Goal: Task Accomplishment & Management: Manage account settings

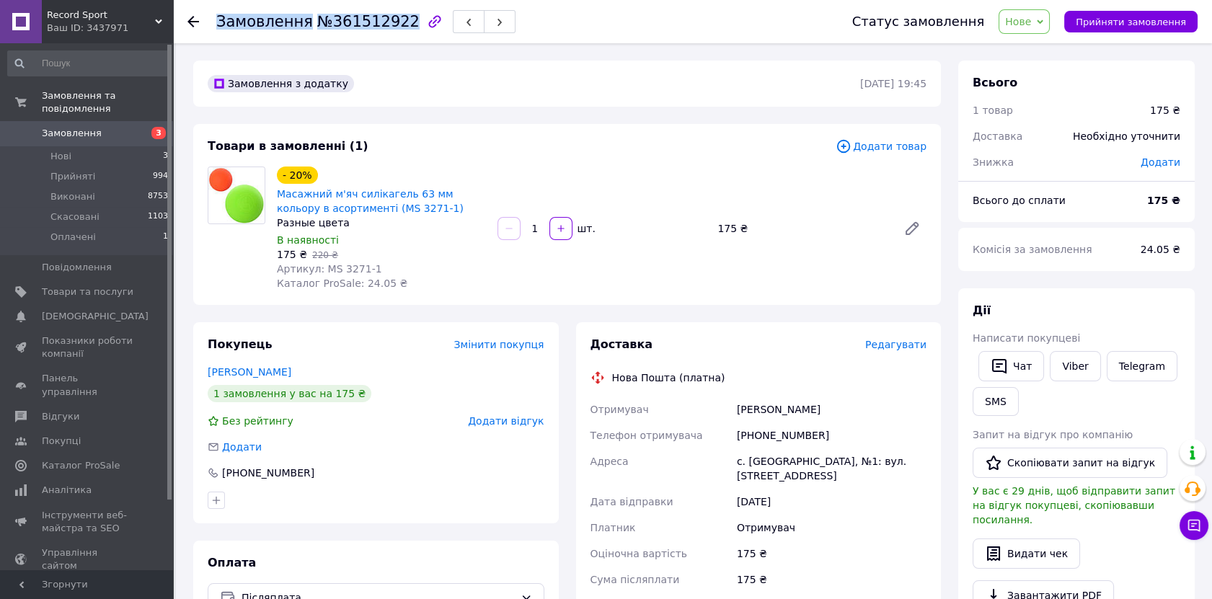
drag, startPoint x: 392, startPoint y: 20, endPoint x: 216, endPoint y: 18, distance: 176.6
click at [216, 18] on div "Замовлення №361512922" at bounding box center [317, 22] width 203 height 16
drag, startPoint x: 807, startPoint y: 432, endPoint x: 752, endPoint y: 439, distance: 56.0
click at [752, 439] on div "[PHONE_NUMBER]" at bounding box center [831, 435] width 195 height 26
copy div "0982656619"
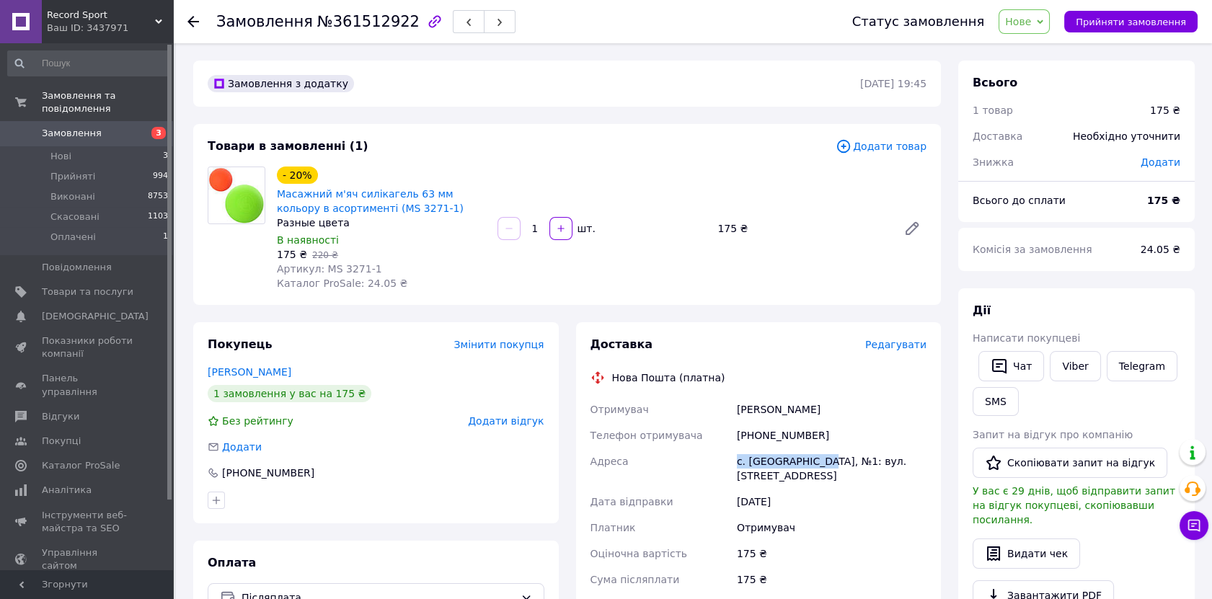
drag, startPoint x: 815, startPoint y: 458, endPoint x: 721, endPoint y: 456, distance: 94.4
click at [721, 456] on div "Отримувач [PERSON_NAME] Телефон отримувача [PHONE_NUMBER] Адреса с. [GEOGRAPHIC…" at bounding box center [758, 527] width 342 height 262
copy div "Адреса с. [GEOGRAPHIC_DATA]"
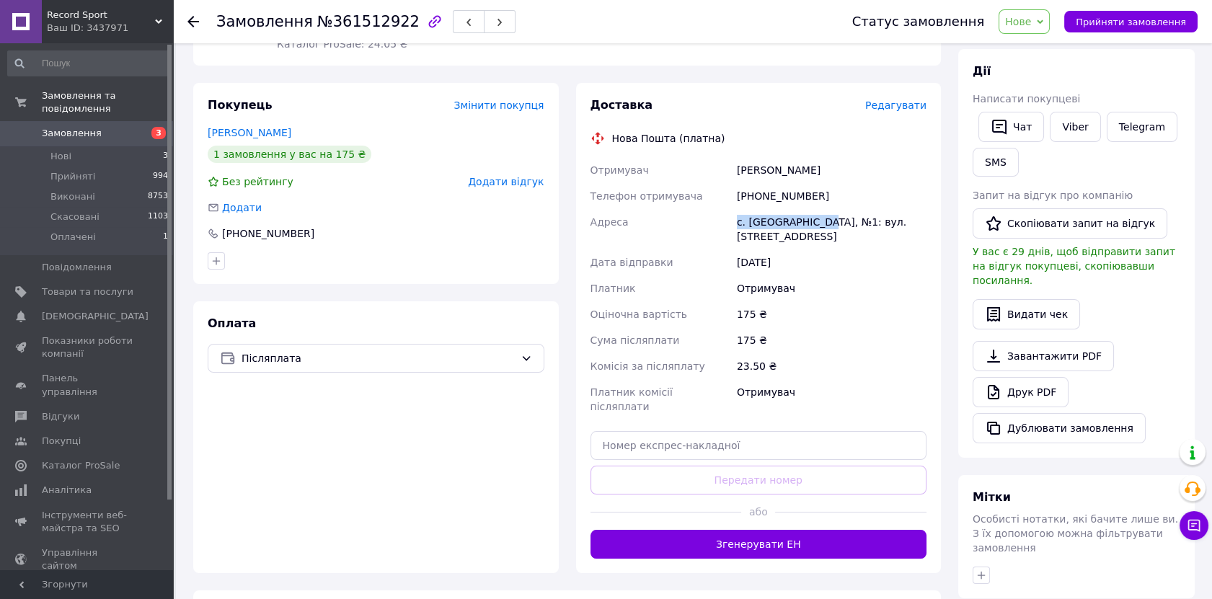
scroll to position [240, 0]
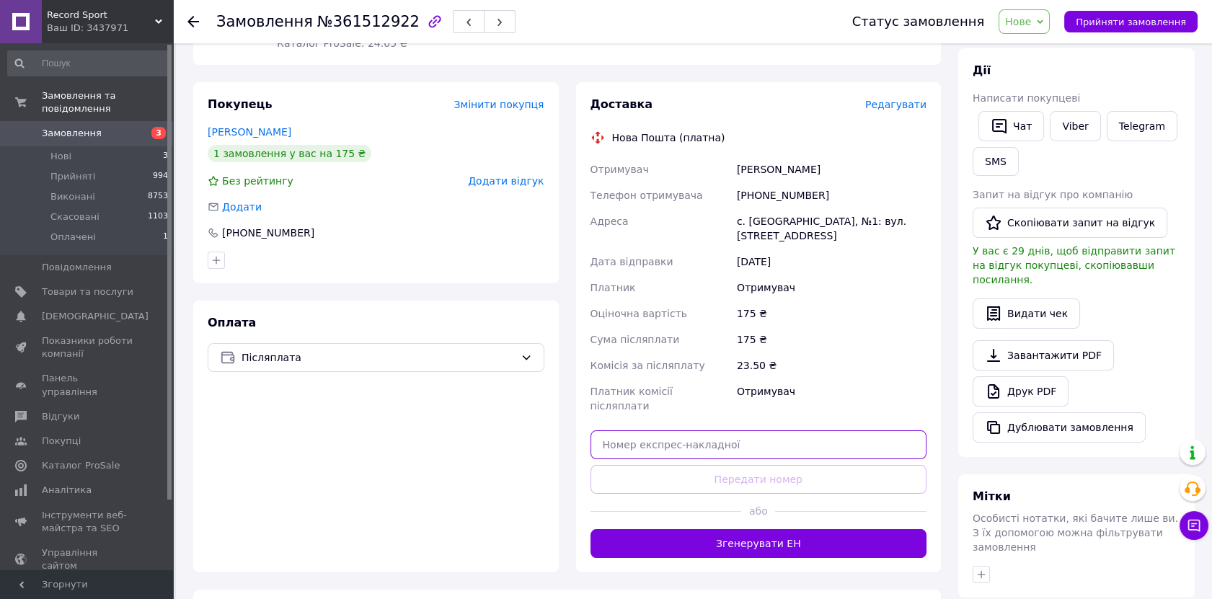
click at [655, 430] on input "text" at bounding box center [758, 444] width 337 height 29
paste input "20451247260210"
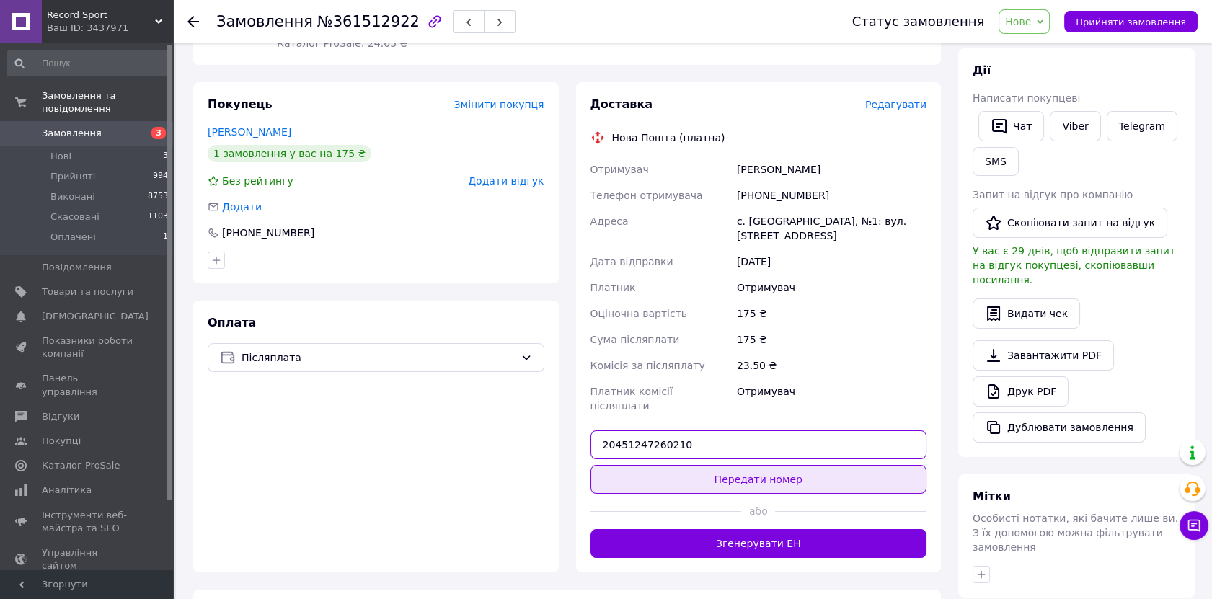
type input "20451247260210"
click at [648, 465] on button "Передати номер" at bounding box center [758, 479] width 337 height 29
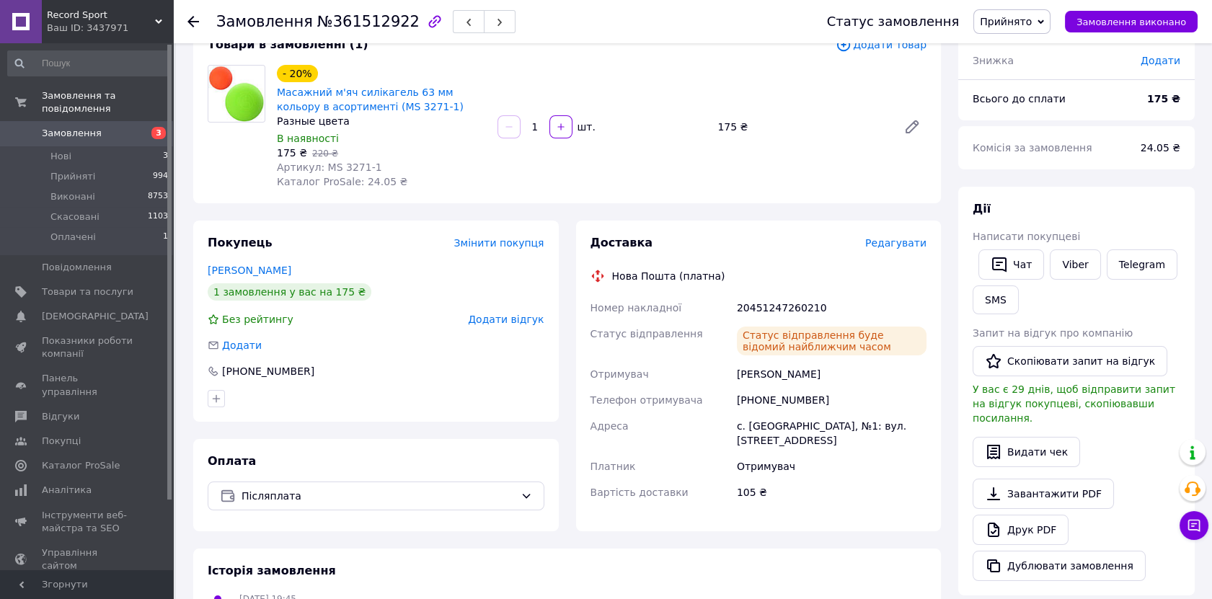
scroll to position [0, 0]
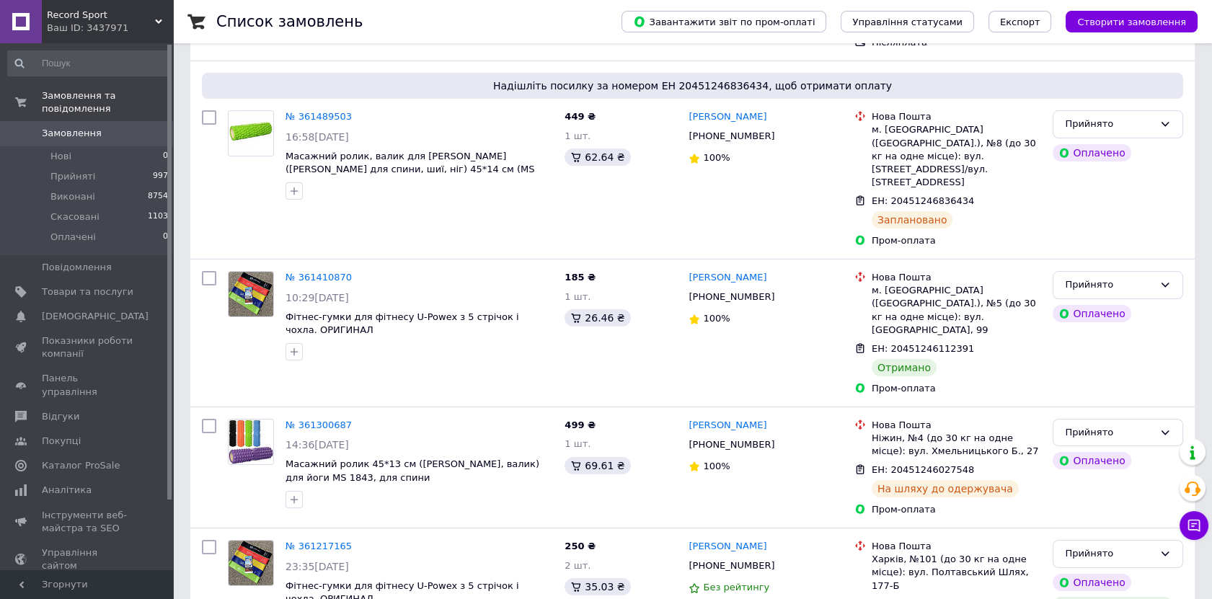
scroll to position [560, 0]
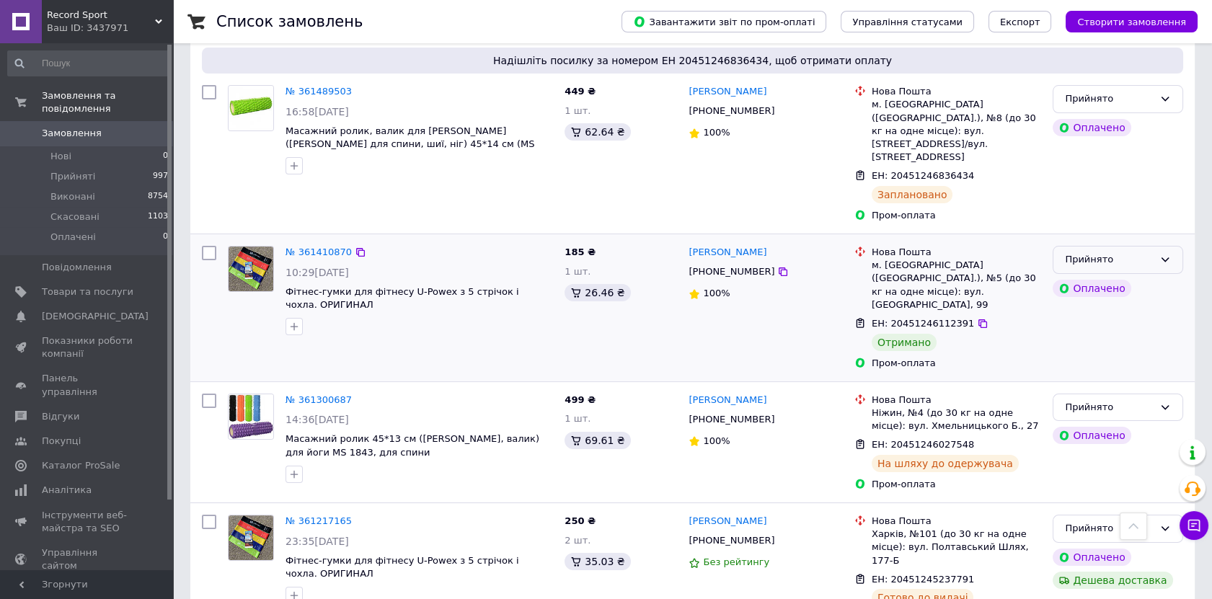
click at [1163, 254] on icon at bounding box center [1165, 260] width 12 height 12
click at [1152, 277] on li "Виконано" at bounding box center [1117, 290] width 129 height 27
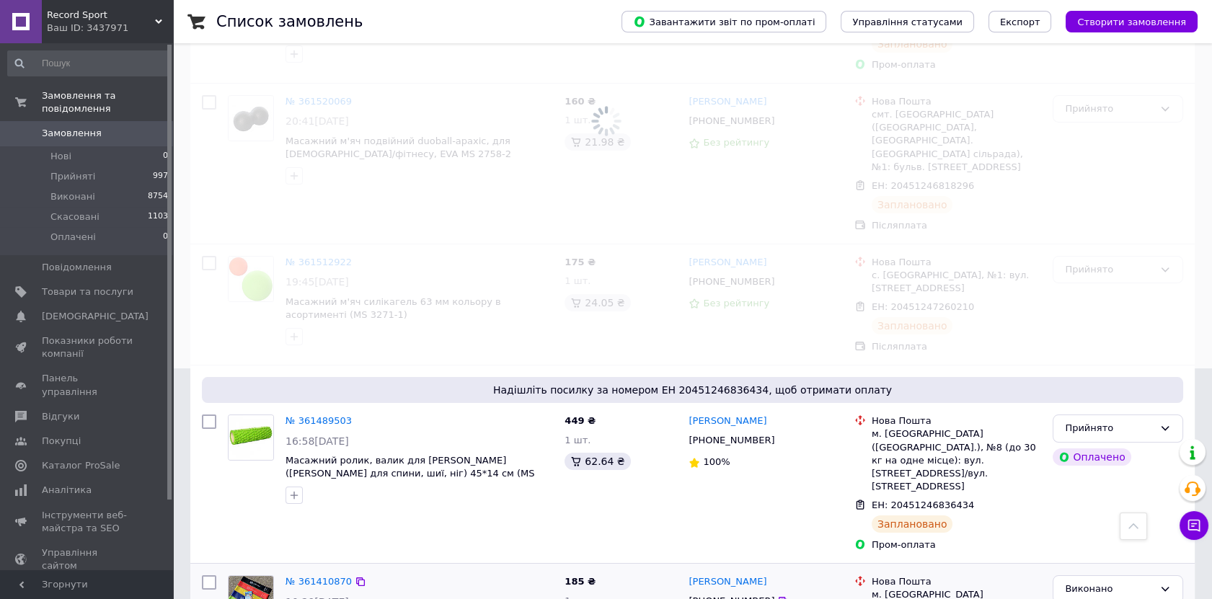
scroll to position [0, 0]
